Goal: Navigation & Orientation: Understand site structure

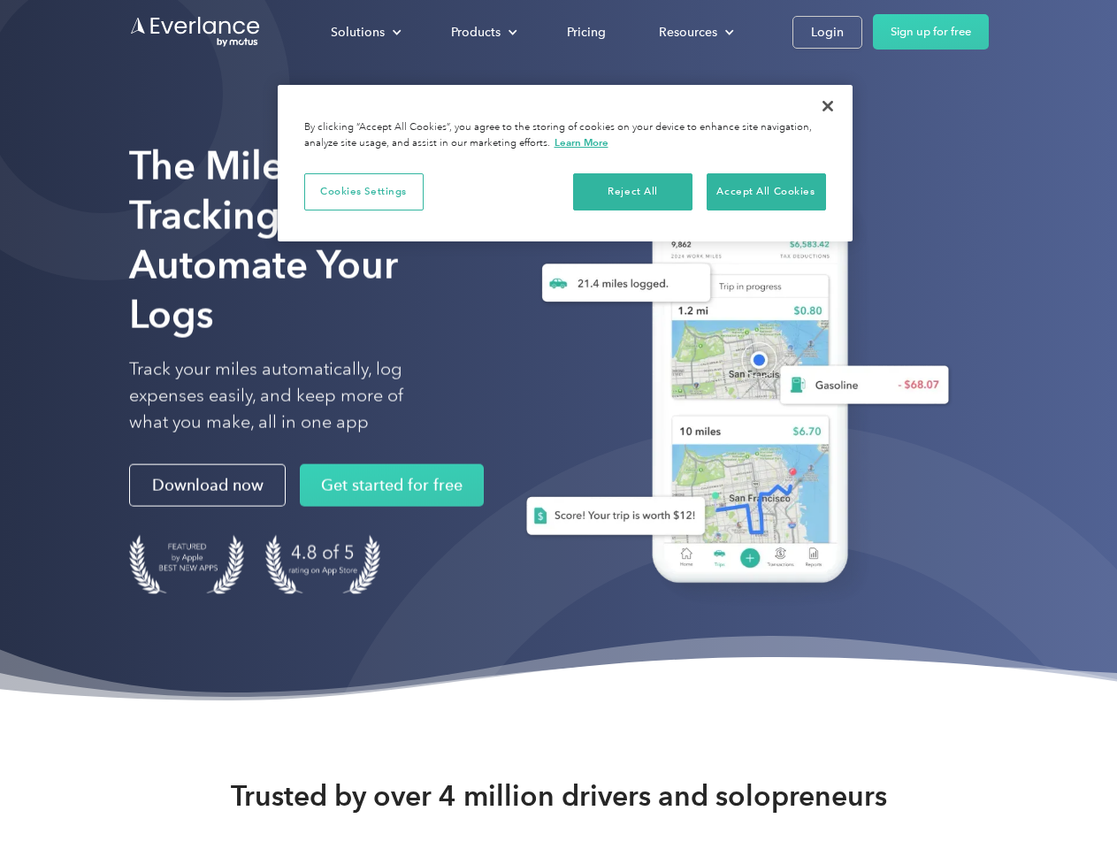
click at [365, 32] on div "Solutions" at bounding box center [358, 32] width 54 height 22
click at [482, 32] on div "Products" at bounding box center [476, 32] width 50 height 22
click at [694, 32] on div "Resources" at bounding box center [688, 32] width 58 height 22
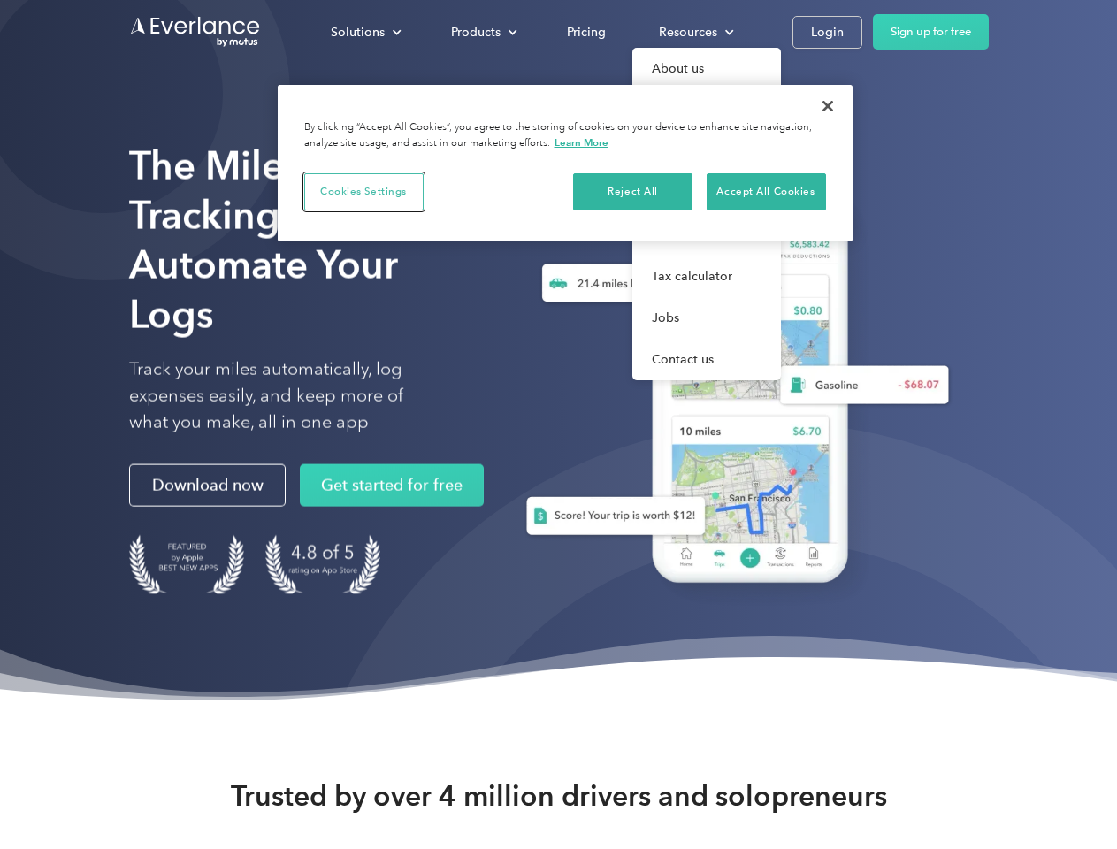
click at [363, 191] on button "Cookies Settings" at bounding box center [363, 191] width 119 height 37
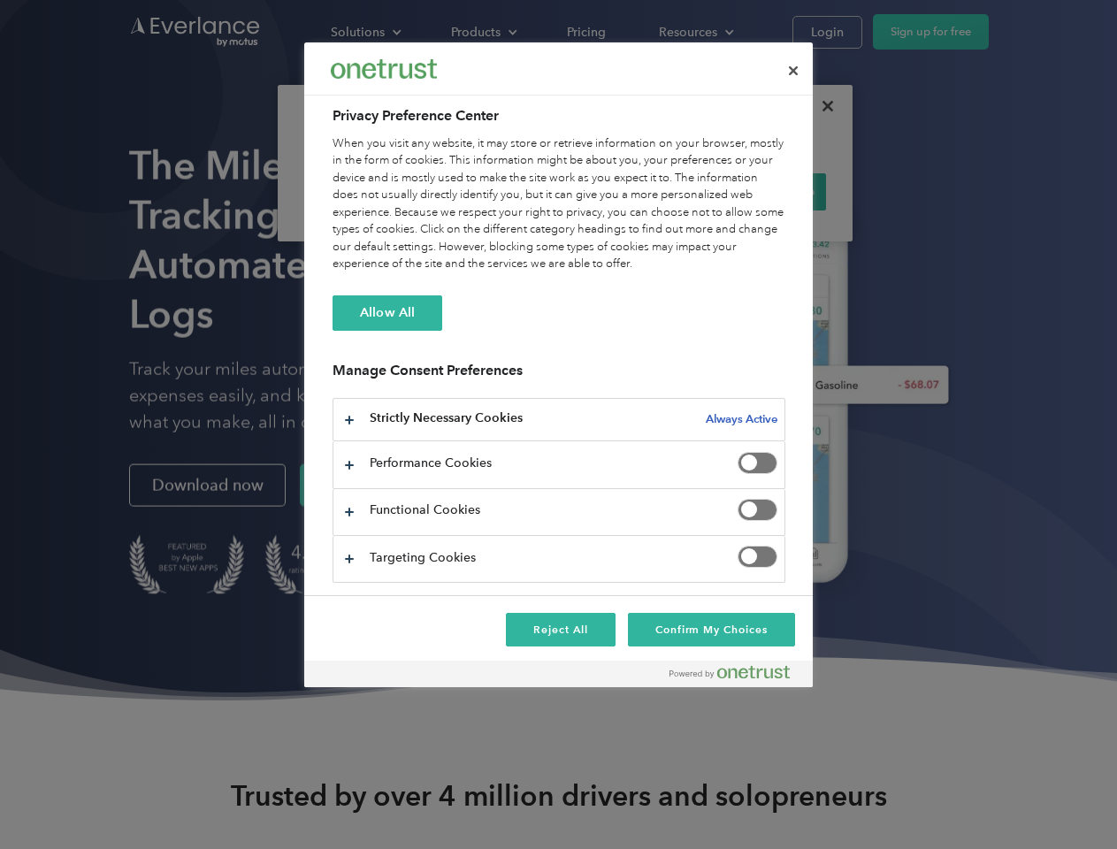
click at [633, 191] on div "When you visit any website, it may store or retrieve information on your browse…" at bounding box center [558, 204] width 453 height 138
click at [766, 191] on div "When you visit any website, it may store or retrieve information on your browse…" at bounding box center [558, 204] width 453 height 138
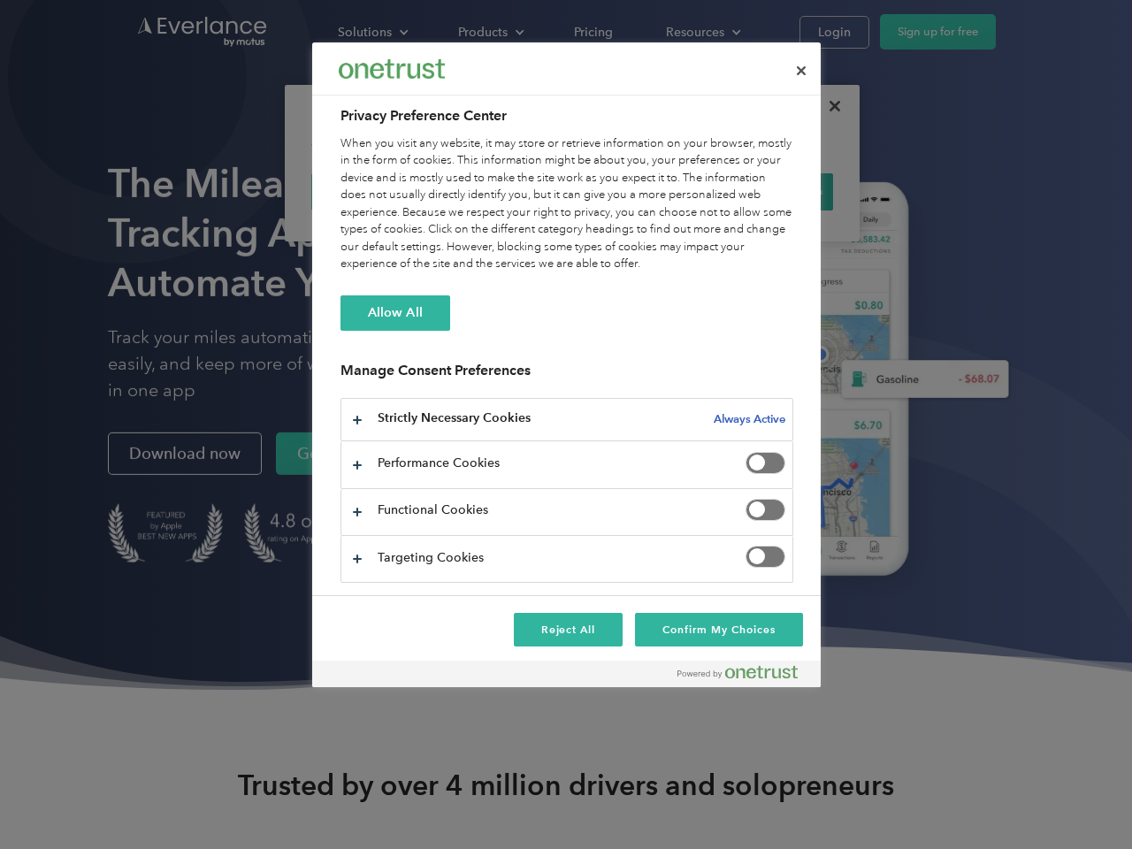
click at [828, 106] on div at bounding box center [566, 424] width 1132 height 849
